Goal: Transaction & Acquisition: Purchase product/service

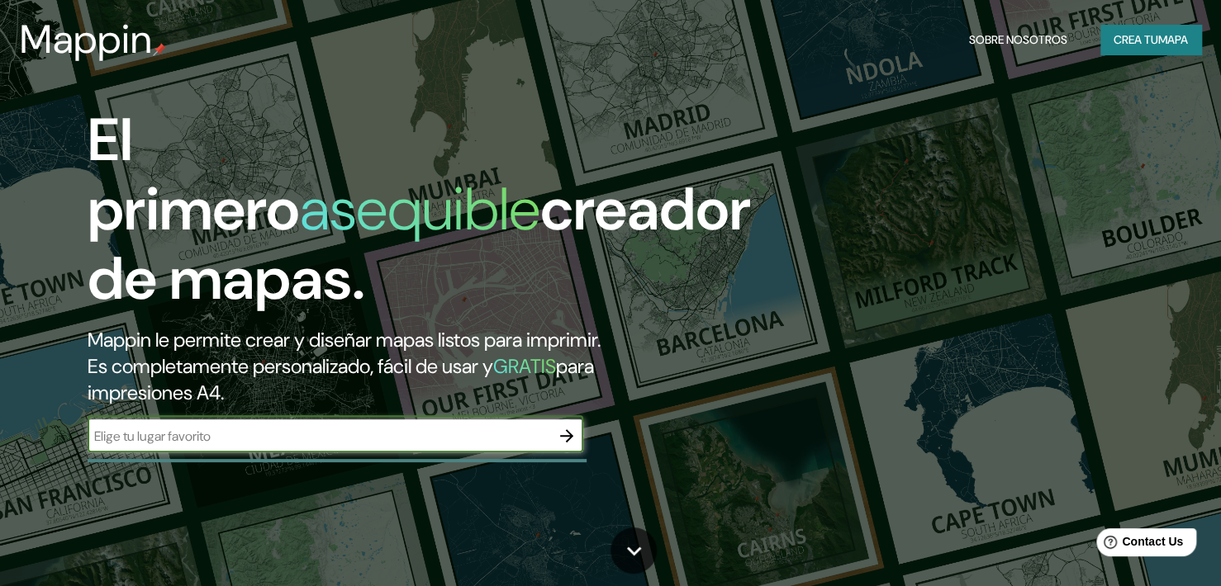
click at [338, 427] on input "text" at bounding box center [319, 436] width 463 height 19
type input "ica luren"
click at [562, 426] on icon "button" at bounding box center [567, 436] width 20 height 20
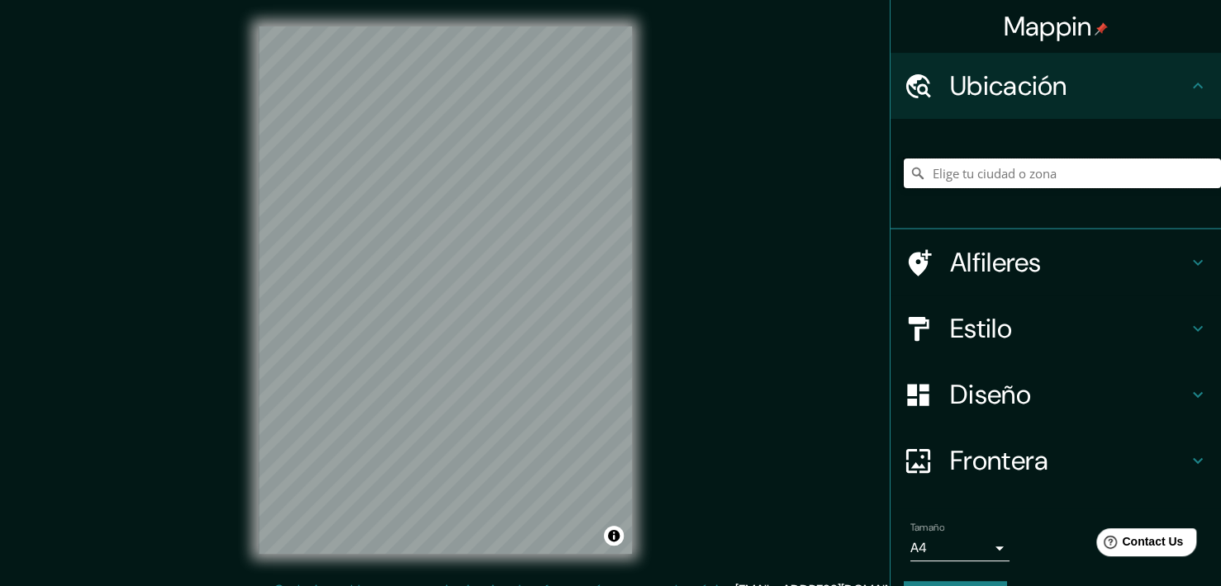
click at [1036, 173] on input "Pick your city or area" at bounding box center [1062, 174] width 317 height 30
click at [1061, 179] on input "Pick your city or area" at bounding box center [1062, 174] width 317 height 30
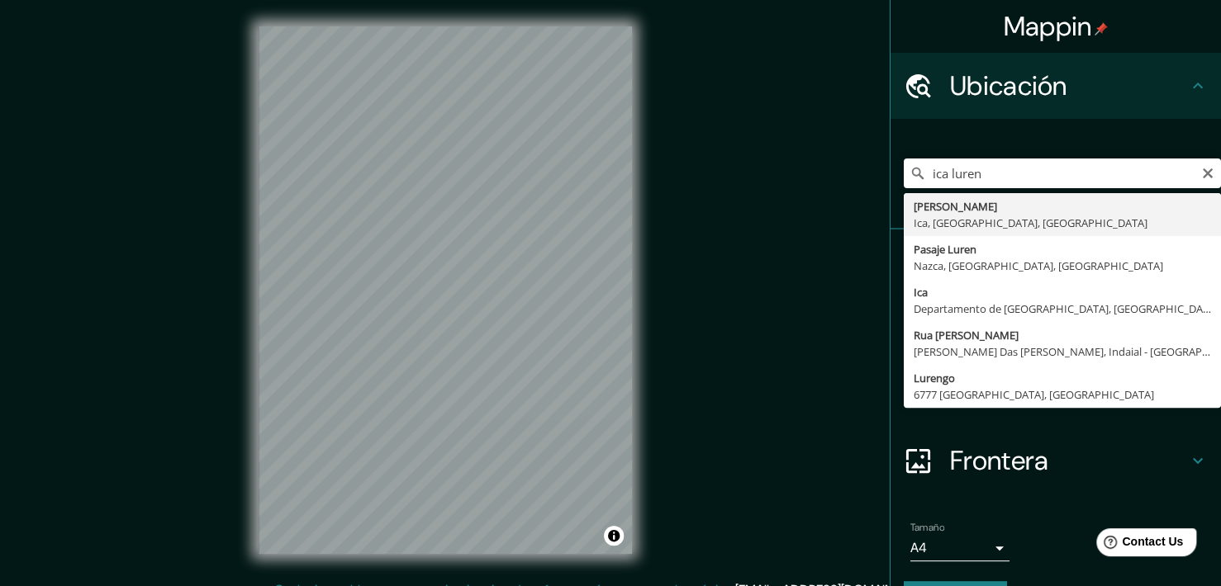
type input "[PERSON_NAME], [GEOGRAPHIC_DATA], [GEOGRAPHIC_DATA], [GEOGRAPHIC_DATA]"
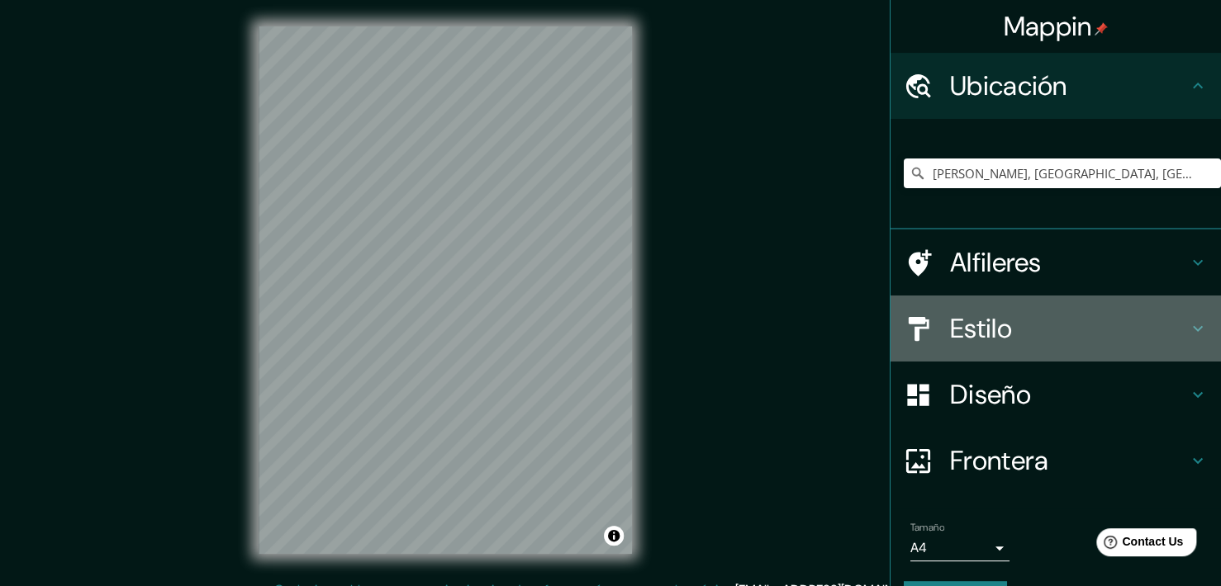
click at [1140, 318] on h4 "Estilo" at bounding box center [1069, 328] width 238 height 33
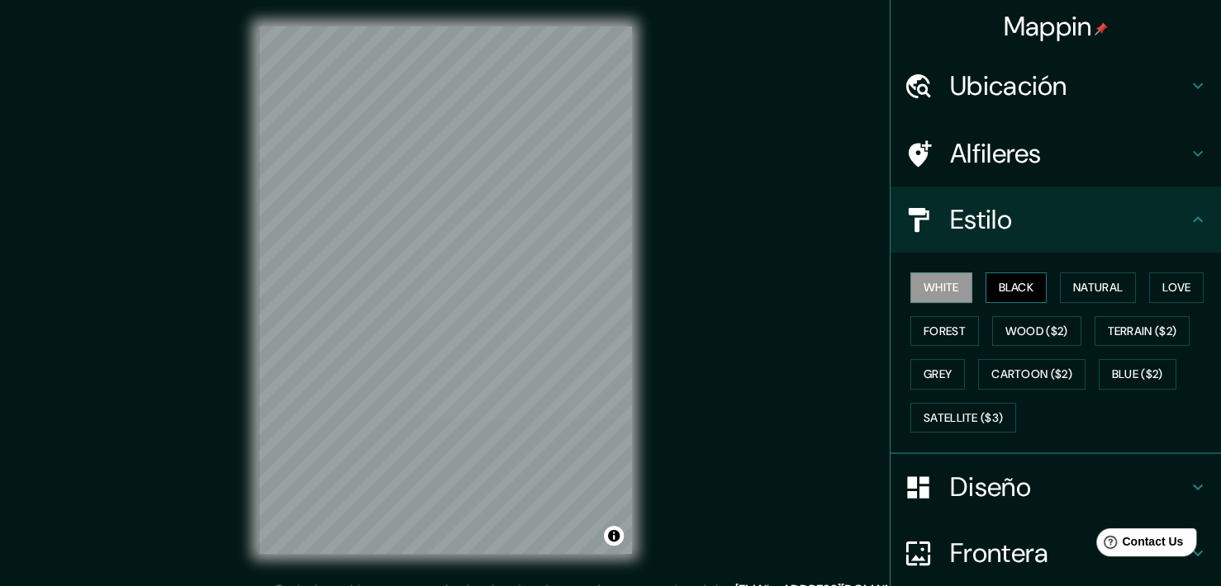
click at [1012, 292] on button "Black" at bounding box center [1016, 288] width 62 height 31
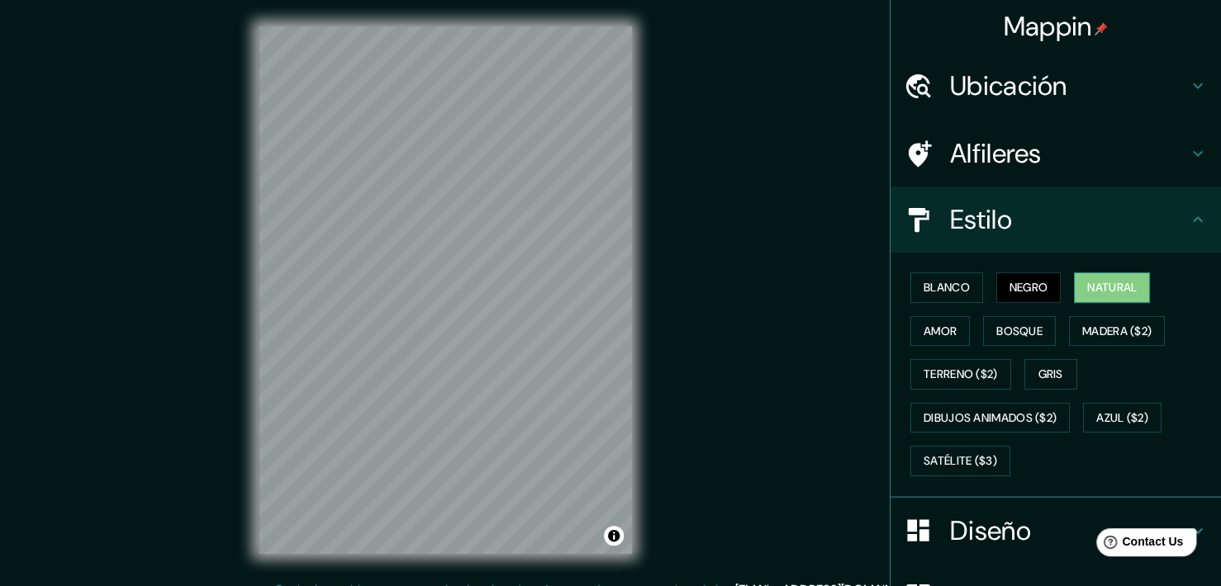
click at [1059, 291] on div "Blanco Negro Natural Amor Bosque Madera ($2) Terreno ($2) Gris Dibujos animados…" at bounding box center [1062, 374] width 317 height 217
click at [1113, 290] on button "Natural" at bounding box center [1112, 288] width 76 height 31
click at [947, 323] on button "Amor" at bounding box center [939, 331] width 59 height 31
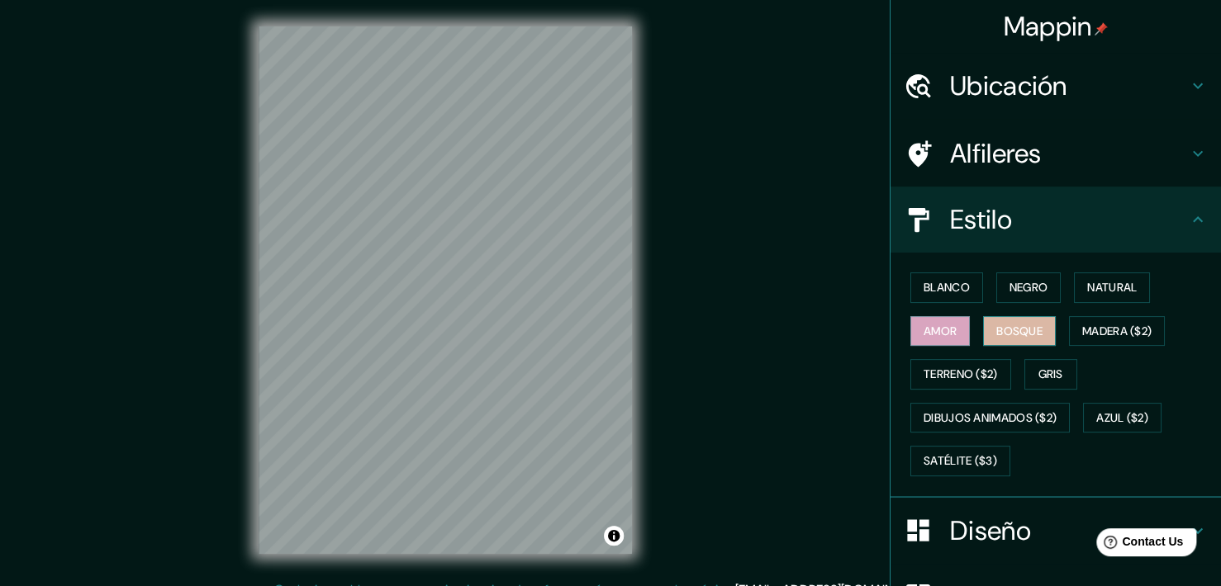
click at [1004, 332] on button "Bosque" at bounding box center [1019, 331] width 73 height 31
click at [1035, 372] on button "Gris" at bounding box center [1050, 374] width 53 height 31
click at [1002, 333] on button "Bosque" at bounding box center [1019, 331] width 73 height 31
click at [914, 344] on button "Amor" at bounding box center [939, 331] width 59 height 31
click at [935, 298] on button "Blanco" at bounding box center [946, 288] width 73 height 31
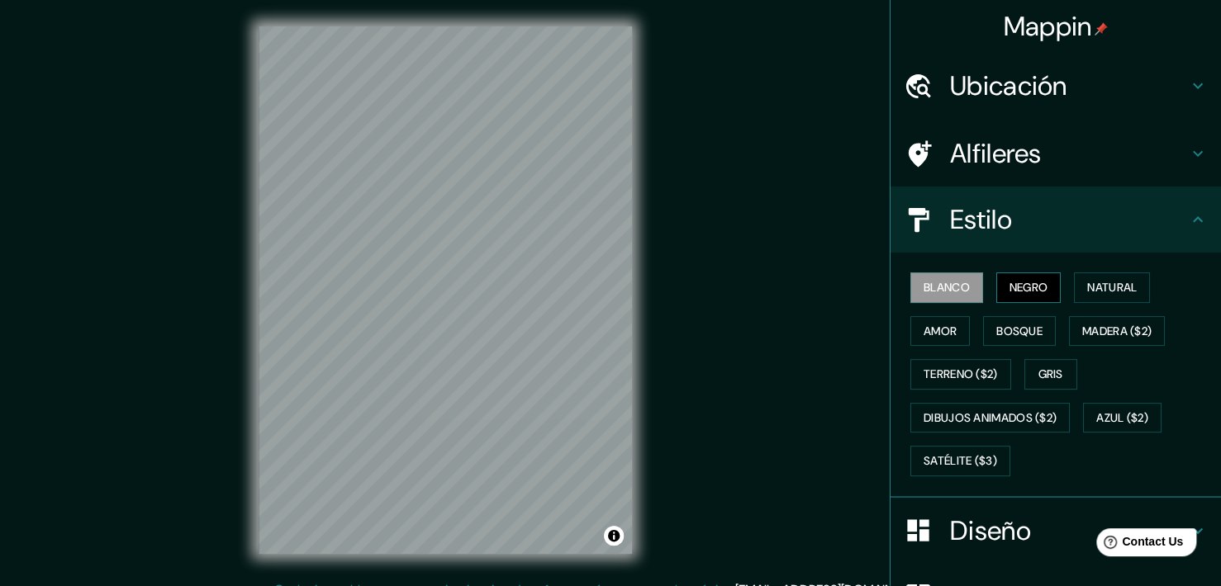
click at [1004, 288] on button "Negro" at bounding box center [1028, 288] width 65 height 31
click at [1039, 369] on button "Gris" at bounding box center [1050, 374] width 53 height 31
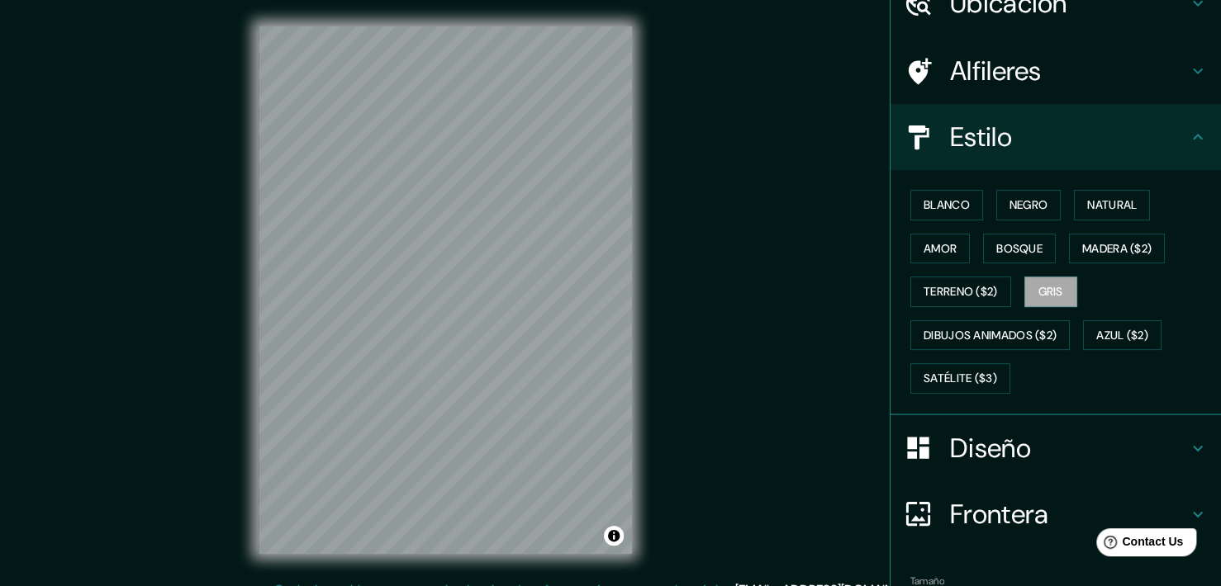
click at [1000, 446] on h4 "Diseño" at bounding box center [1069, 448] width 238 height 33
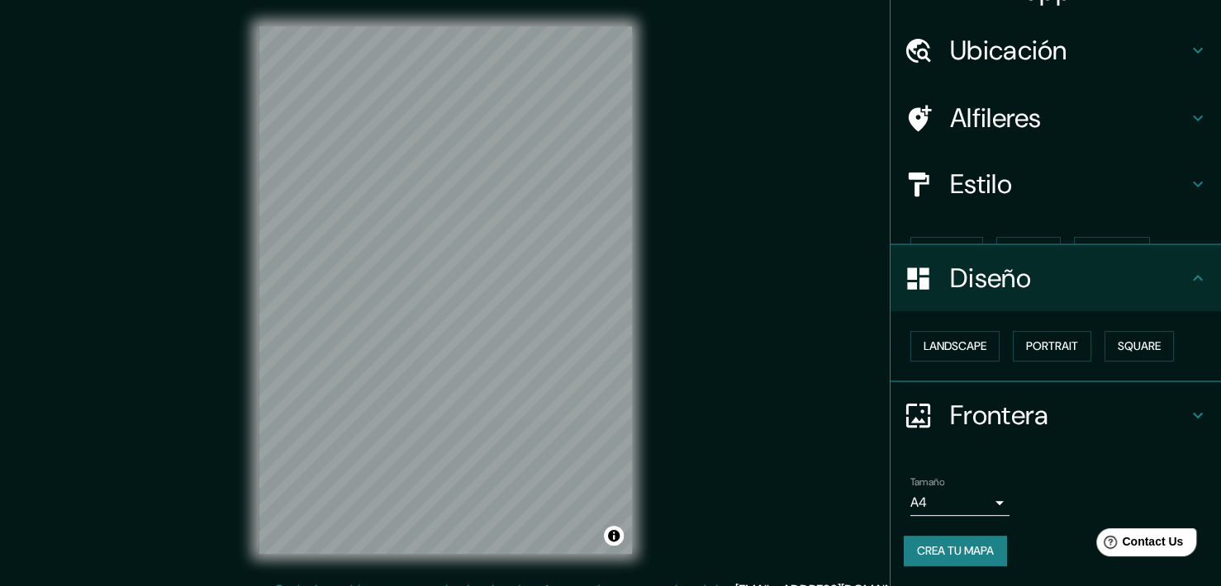
scroll to position [7, 0]
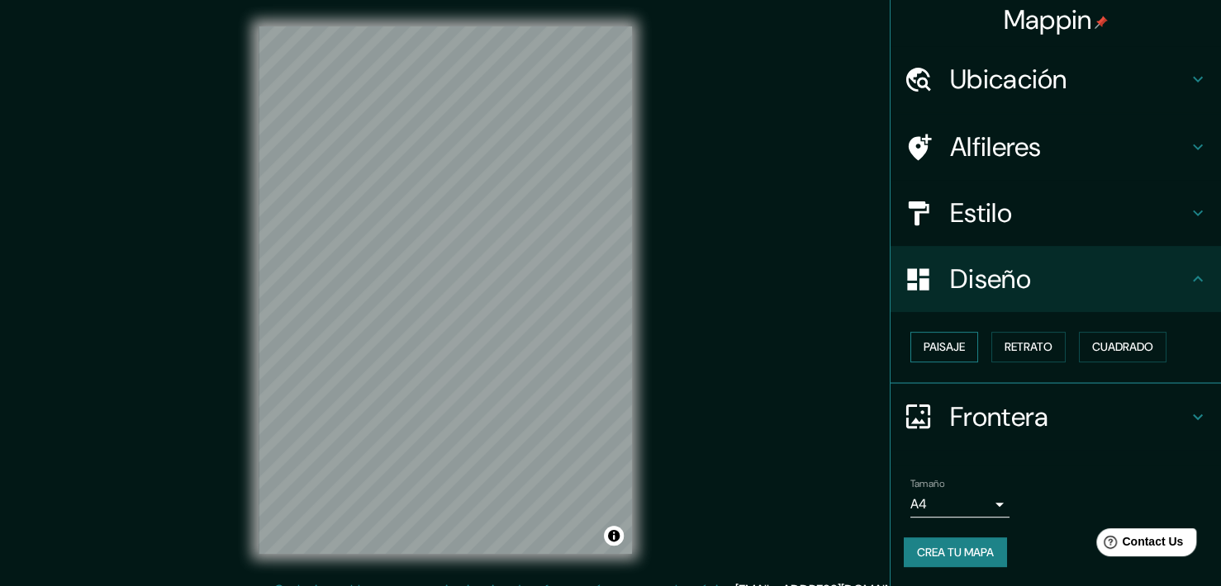
click at [954, 347] on button "Paisaje" at bounding box center [944, 347] width 68 height 31
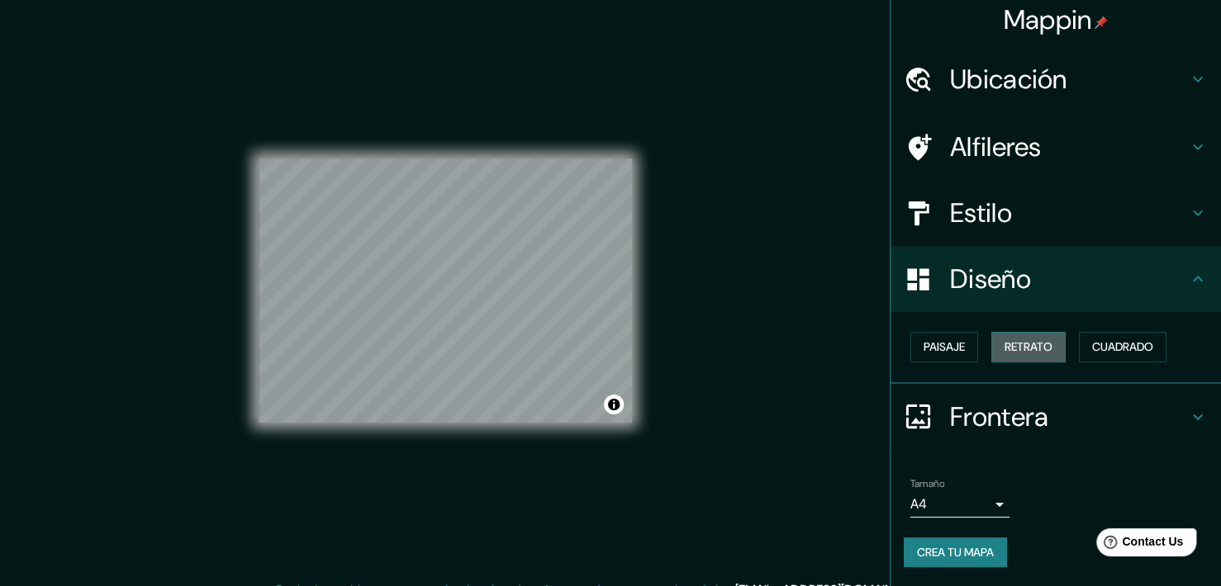
click at [1018, 348] on button "Retrato" at bounding box center [1028, 347] width 74 height 31
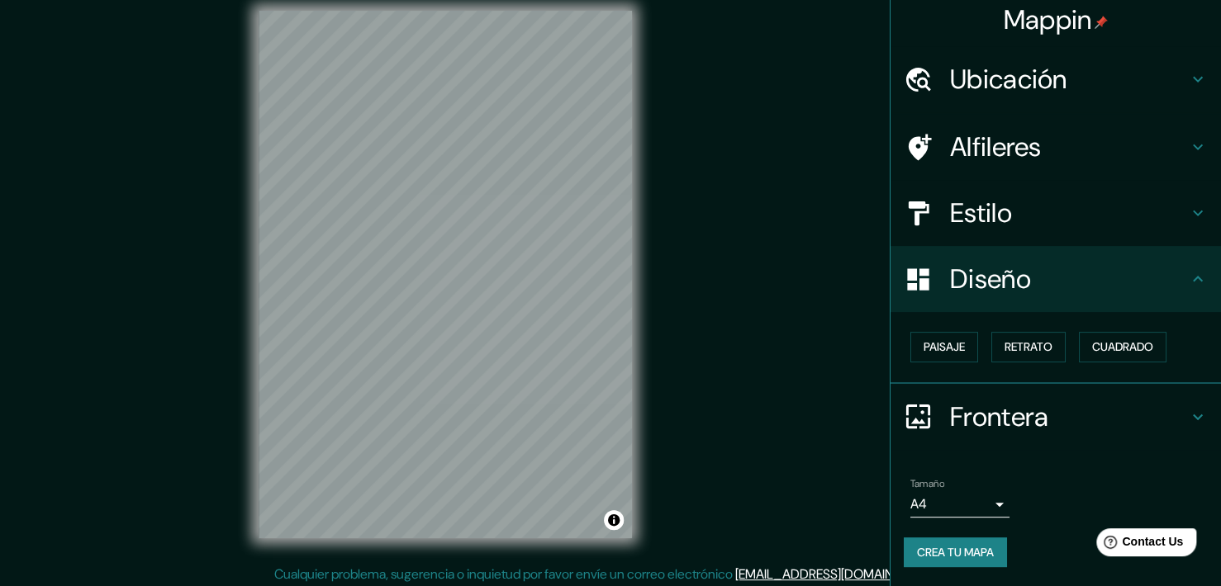
scroll to position [20, 0]
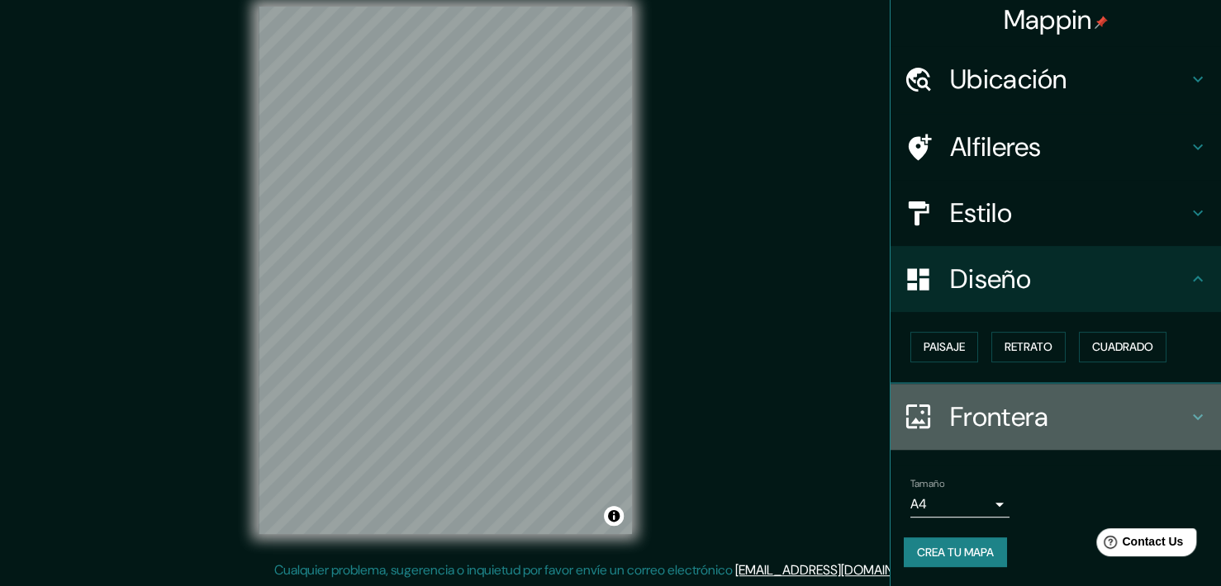
click at [1024, 403] on h4 "Frontera" at bounding box center [1069, 417] width 238 height 33
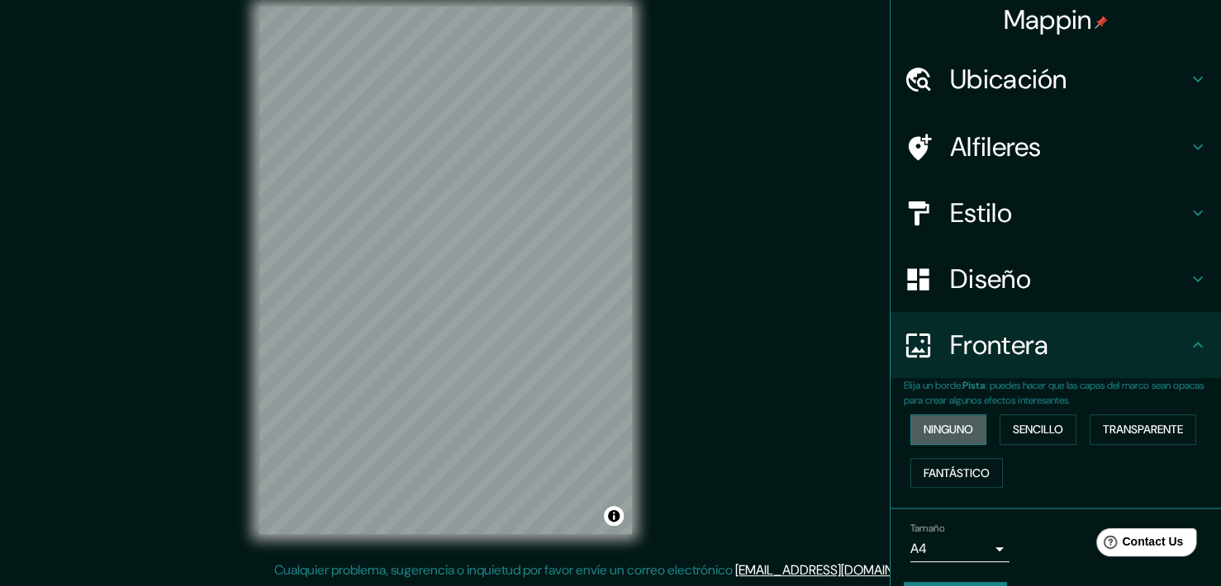
click at [947, 427] on button "Ninguno" at bounding box center [948, 430] width 76 height 31
click at [1037, 429] on button "Sencillo" at bounding box center [1038, 430] width 77 height 31
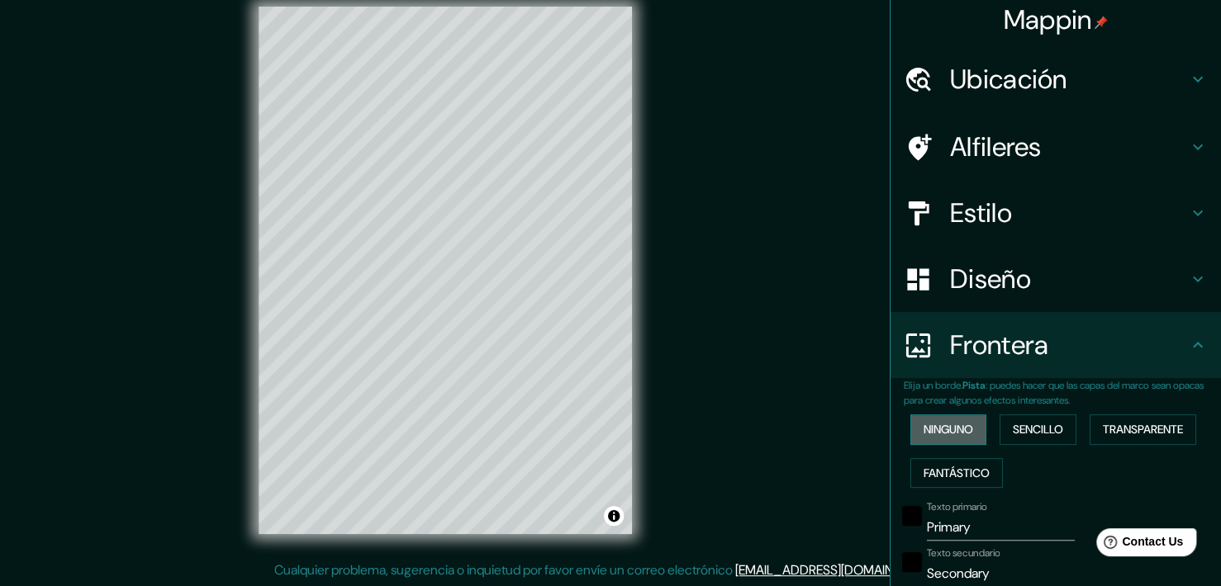
click at [943, 429] on button "Ninguno" at bounding box center [948, 430] width 76 height 31
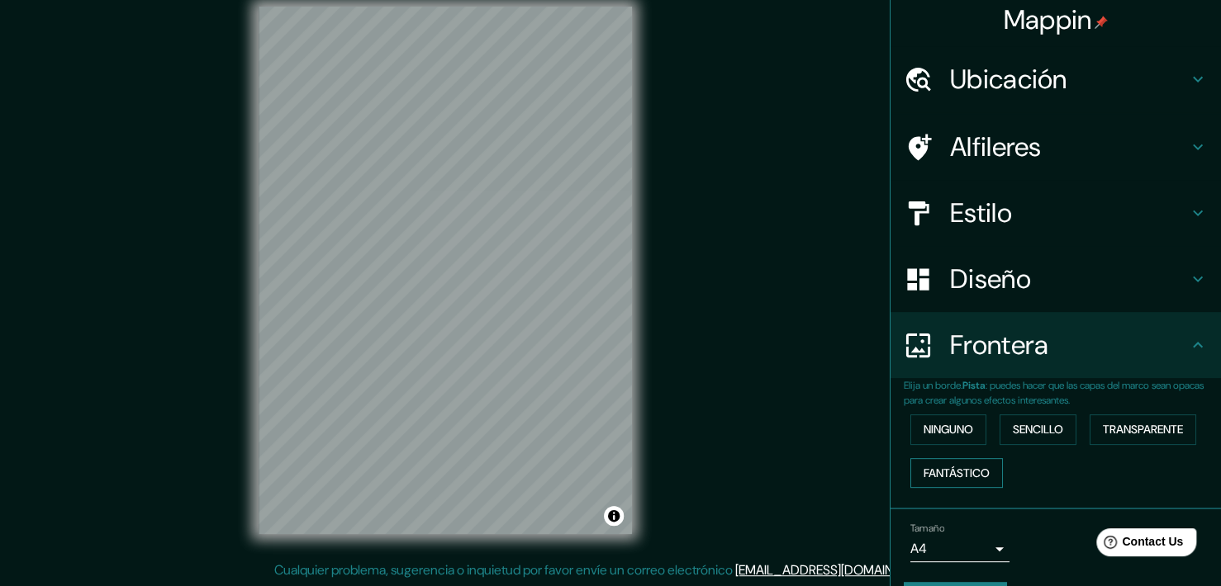
click at [945, 468] on button "Fantástico" at bounding box center [956, 473] width 93 height 31
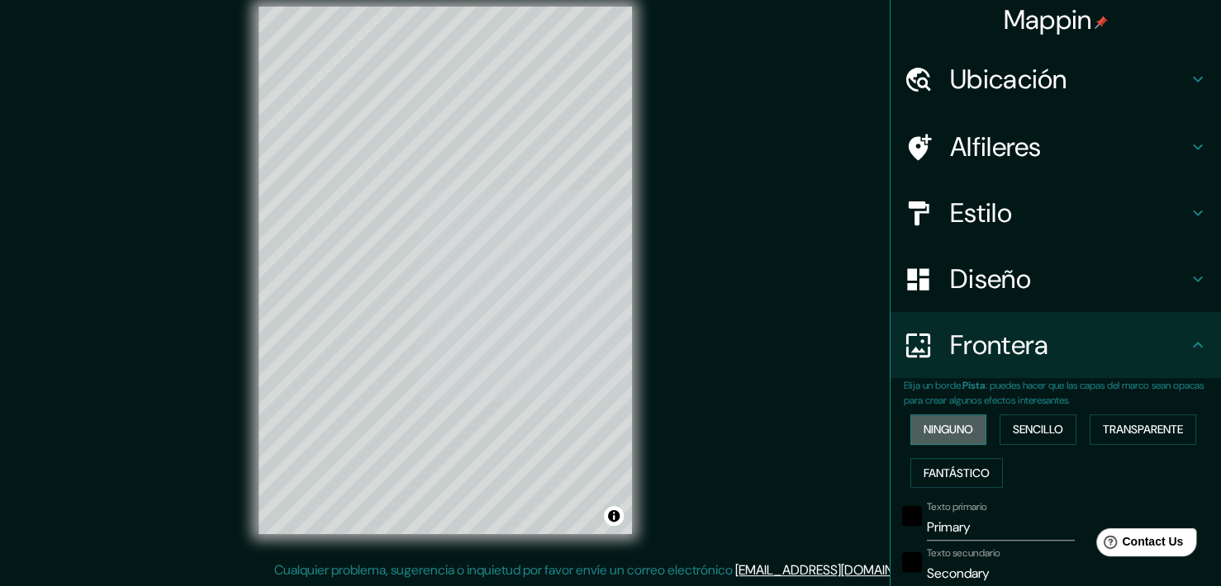
click at [935, 429] on button "Ninguno" at bounding box center [948, 430] width 76 height 31
